Goal: Task Accomplishment & Management: Manage account settings

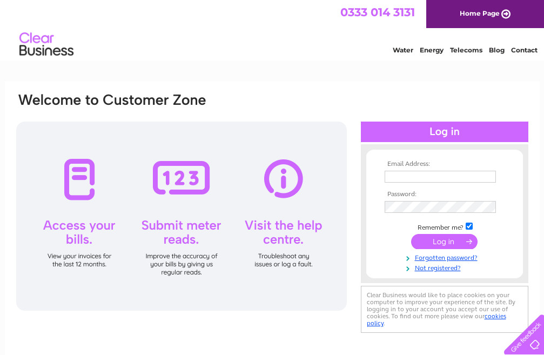
type input "jagdeepram@yahoo.co.uk"
click at [441, 242] on input "submit" at bounding box center [444, 241] width 66 height 15
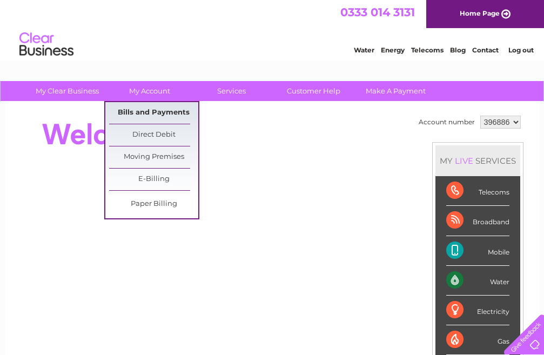
click at [172, 109] on link "Bills and Payments" at bounding box center [153, 113] width 89 height 22
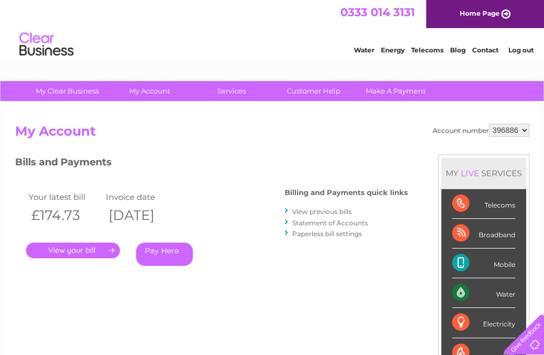
click at [520, 127] on select "396886 972885" at bounding box center [509, 130] width 41 height 13
select select "972885"
click at [489, 124] on select "396886 972885" at bounding box center [509, 130] width 41 height 13
drag, startPoint x: 521, startPoint y: 128, endPoint x: 519, endPoint y: 134, distance: 6.8
click at [521, 128] on select "396886 972885" at bounding box center [509, 130] width 41 height 13
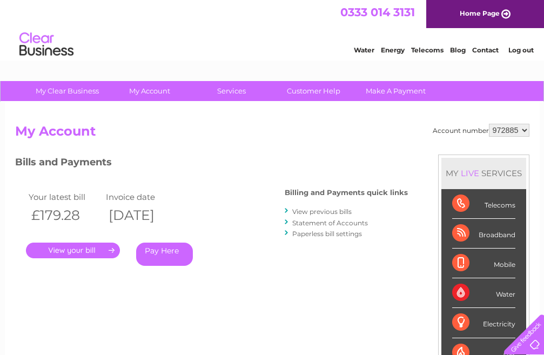
select select "396886"
click at [489, 124] on select "396886 972885" at bounding box center [509, 130] width 41 height 13
drag, startPoint x: 528, startPoint y: 52, endPoint x: 524, endPoint y: 46, distance: 6.9
click at [527, 50] on link "Log out" at bounding box center [520, 50] width 25 height 8
